Goal: Navigation & Orientation: Find specific page/section

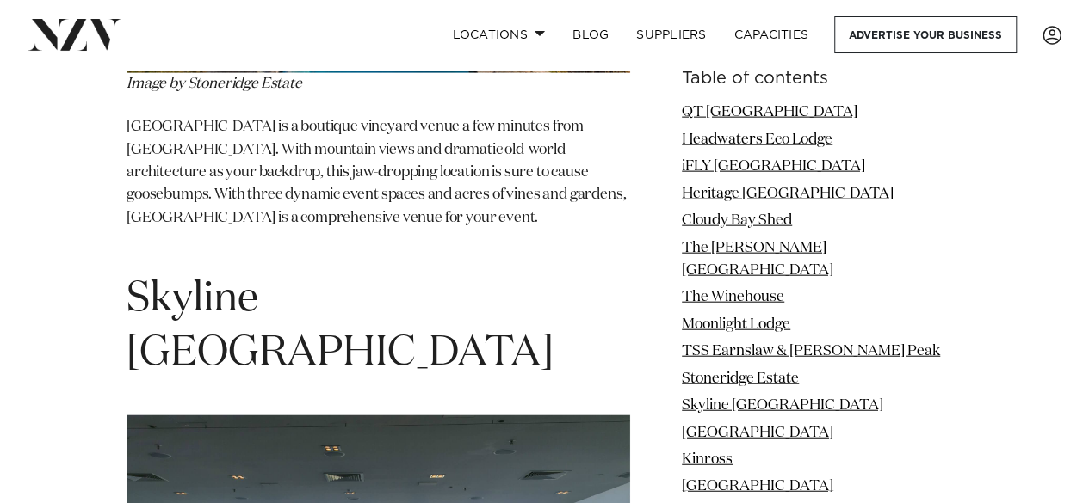
scroll to position [8348, 0]
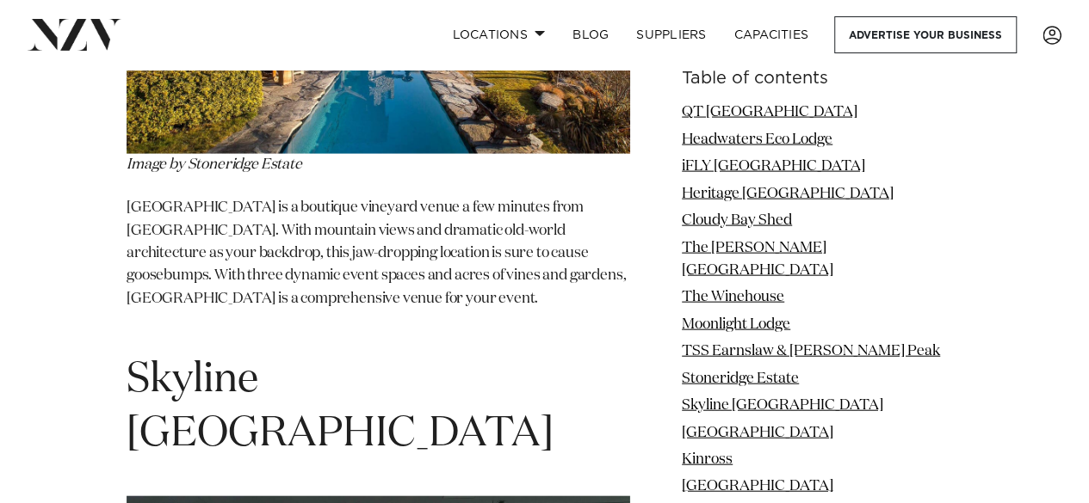
drag, startPoint x: 139, startPoint y: 168, endPoint x: 153, endPoint y: 173, distance: 14.7
click at [153, 360] on span "Skyline [GEOGRAPHIC_DATA]" at bounding box center [340, 408] width 427 height 96
click at [761, 398] on link "Skyline [GEOGRAPHIC_DATA]" at bounding box center [782, 405] width 201 height 15
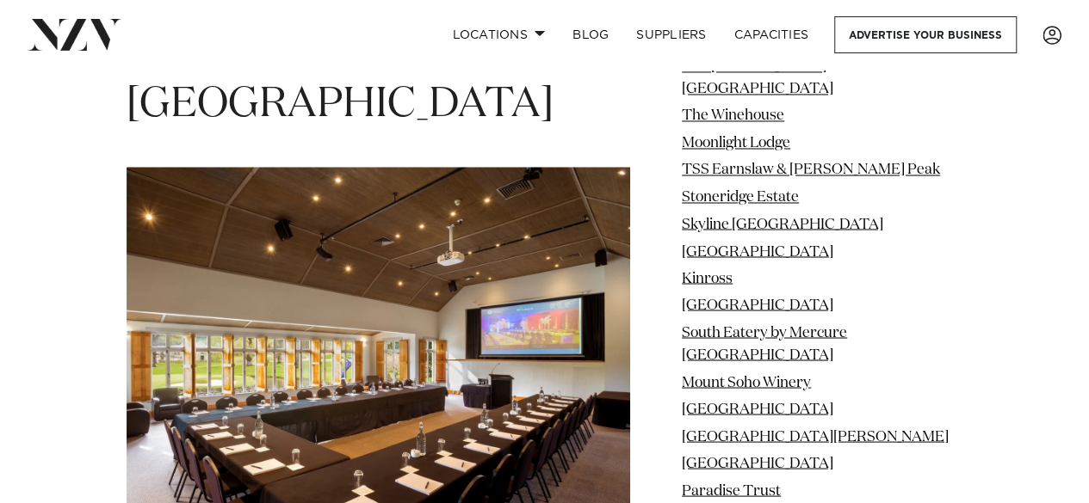
scroll to position [21243, 0]
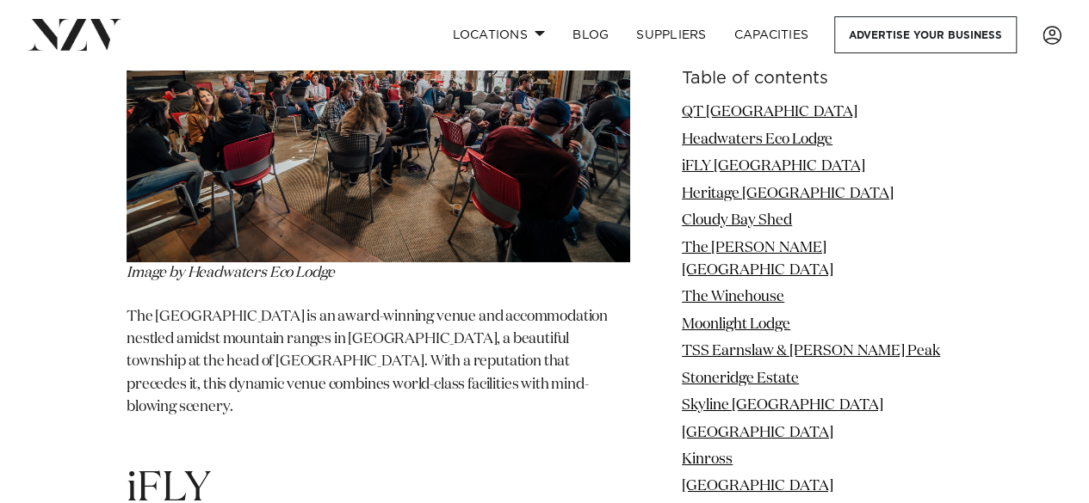
scroll to position [3098, 0]
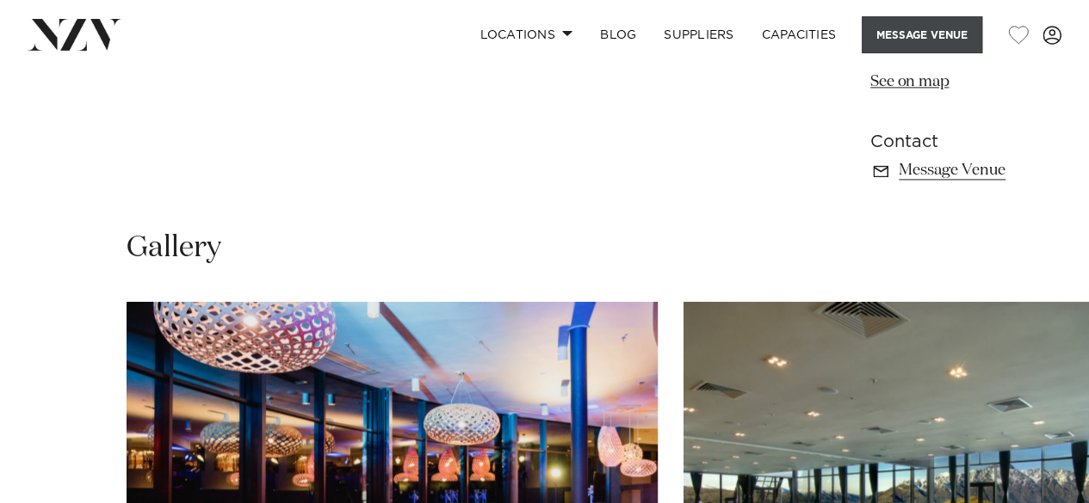
scroll to position [964, 0]
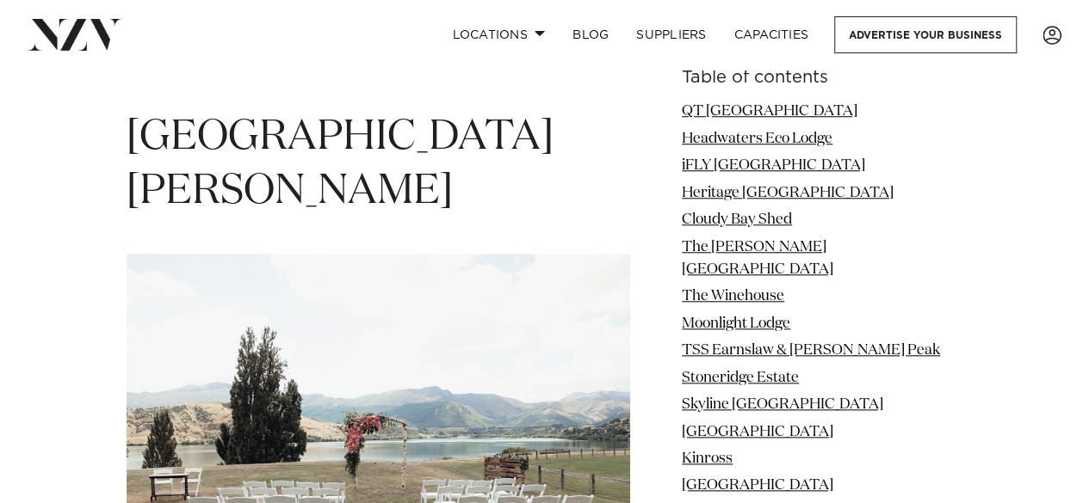
scroll to position [19866, 0]
